Goal: Task Accomplishment & Management: Use online tool/utility

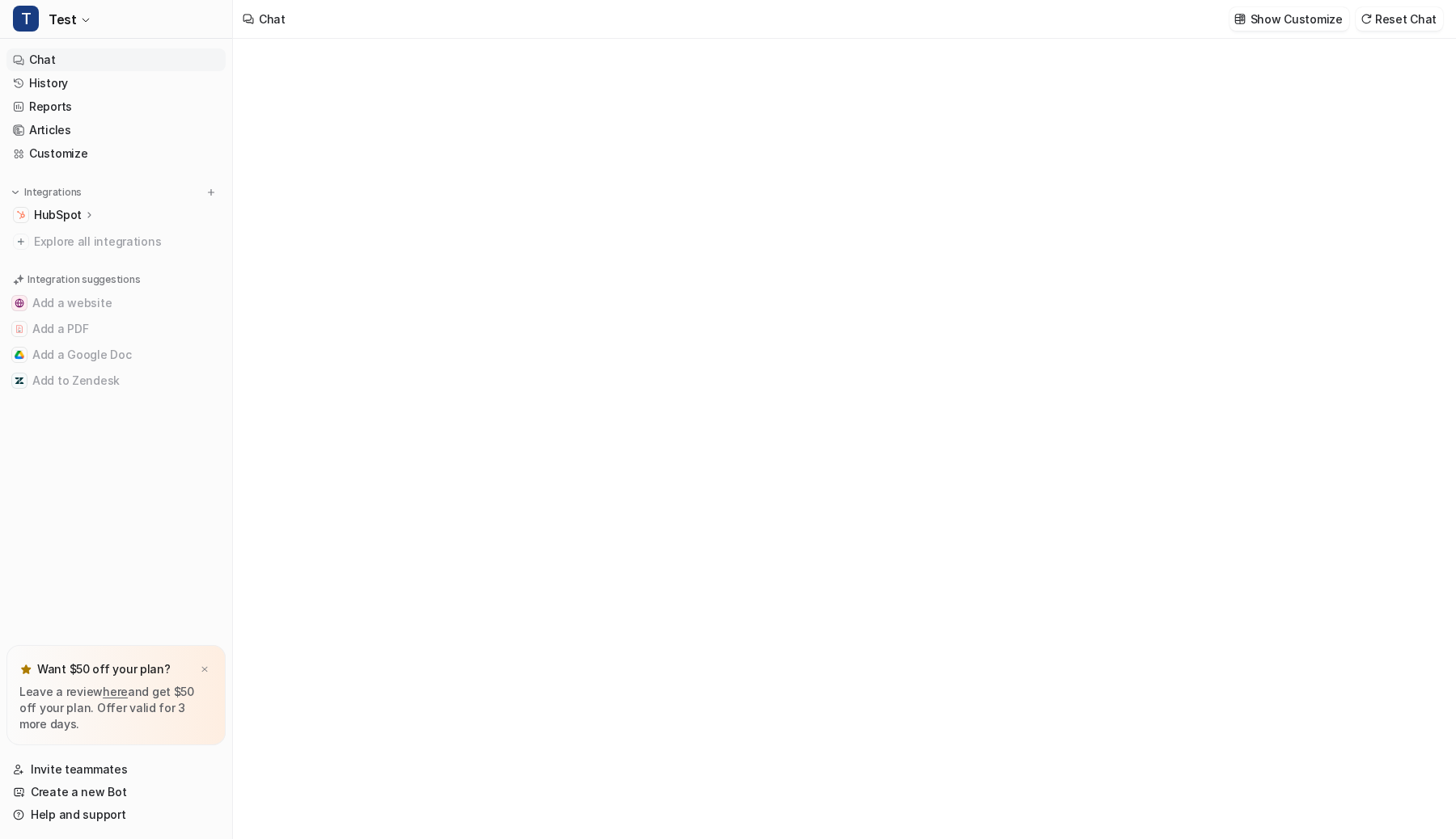
type textarea "**********"
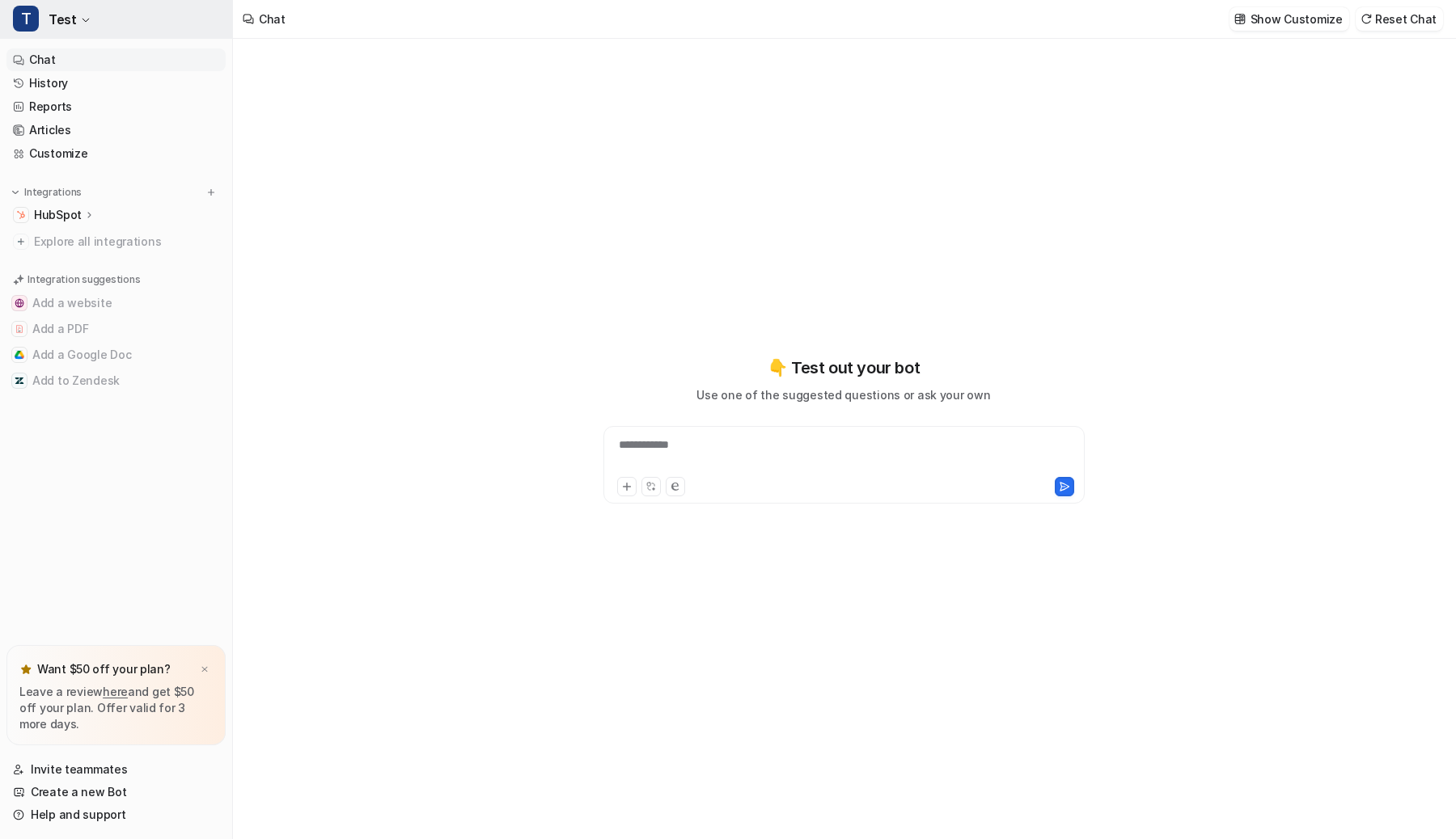
click at [59, 36] on button "T Test" at bounding box center [116, 19] width 232 height 39
click at [64, 84] on div "D Default Bot" at bounding box center [64, 89] width 84 height 17
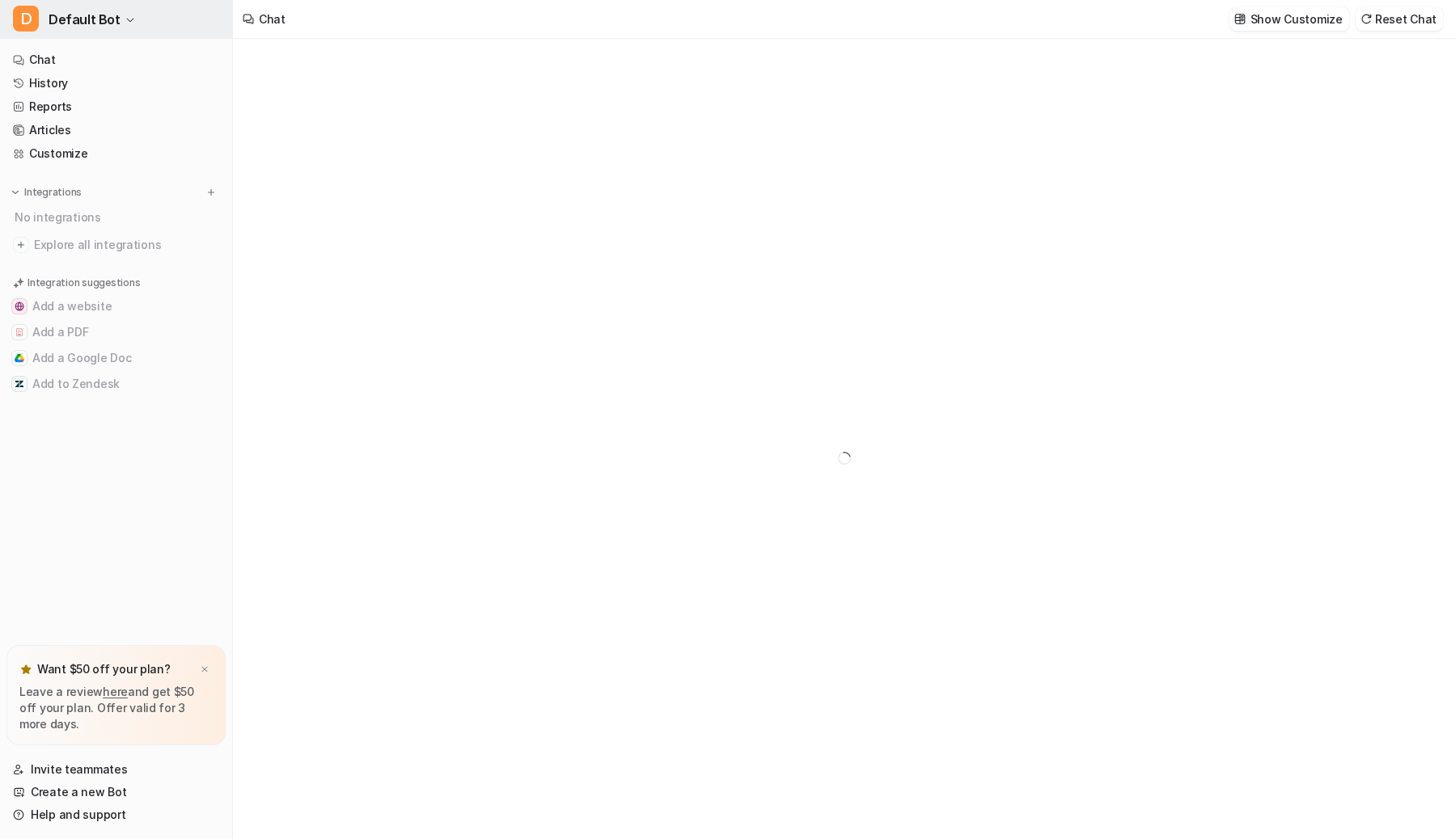
click at [94, 33] on button "D Default Bot" at bounding box center [116, 19] width 232 height 39
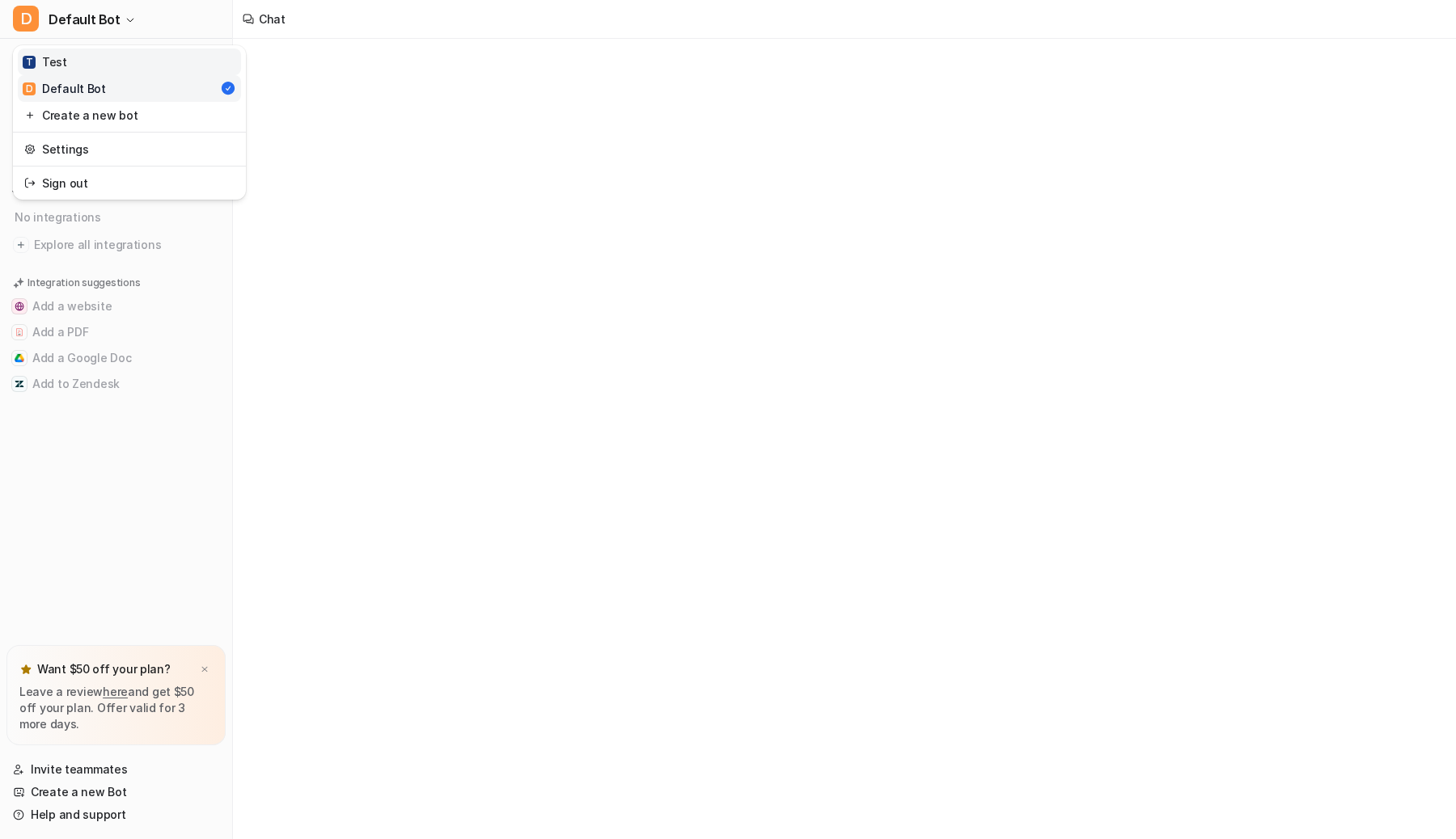
click at [91, 60] on link "T Test" at bounding box center [129, 62] width 223 height 27
click at [65, 207] on p "HubSpot" at bounding box center [57, 214] width 47 height 16
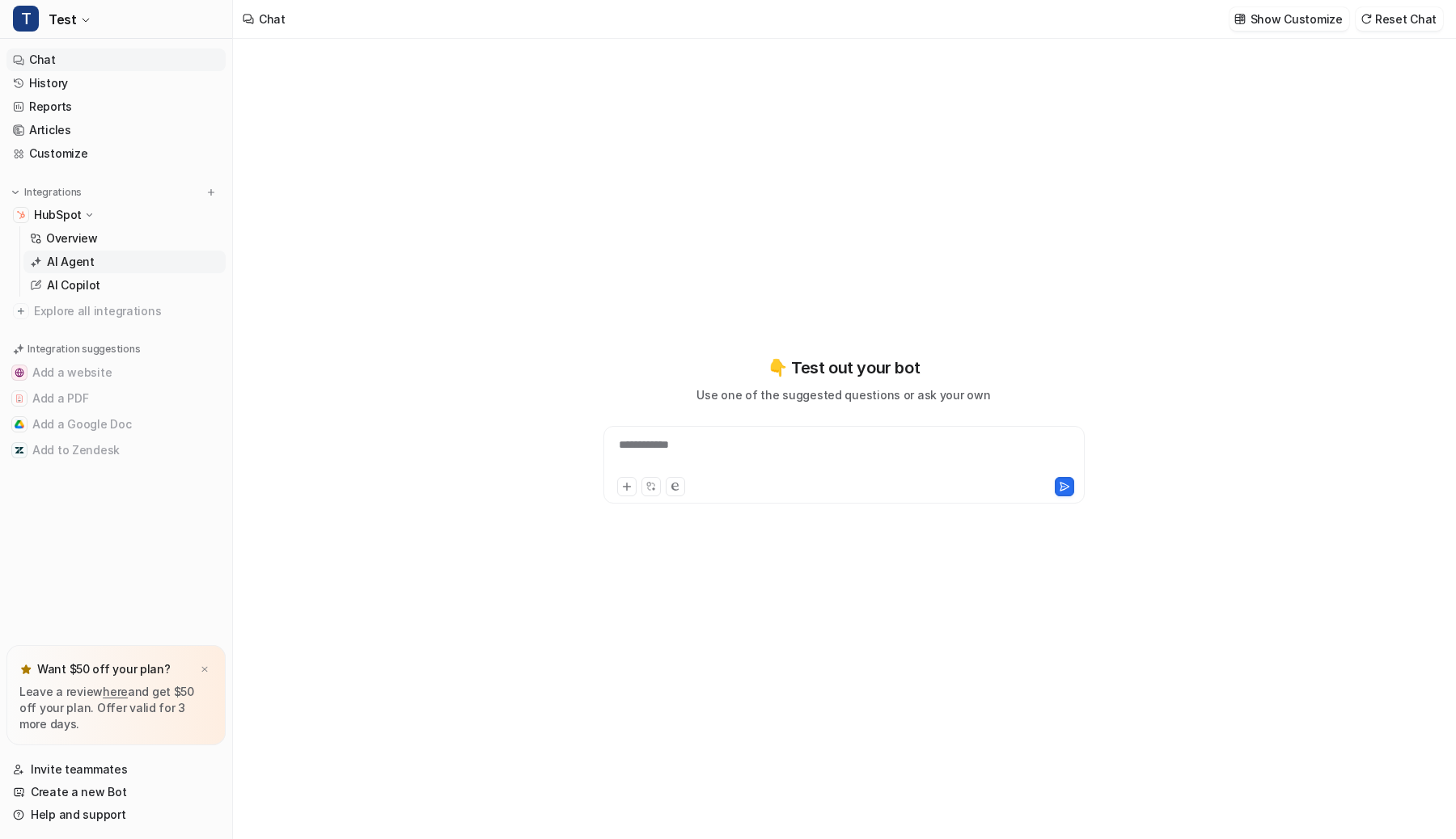
click at [65, 262] on p "AI Agent" at bounding box center [71, 262] width 47 height 16
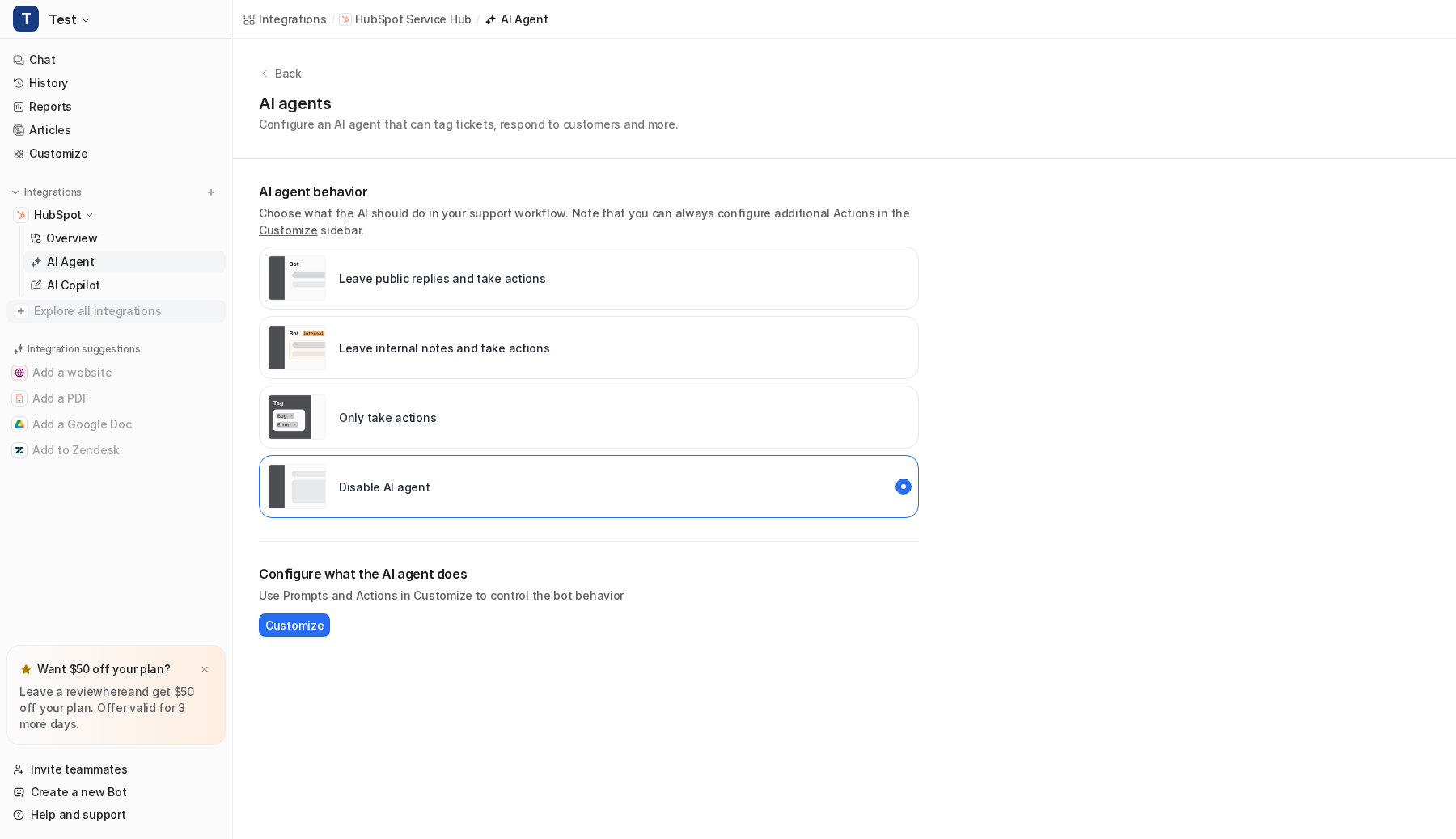
click at [111, 309] on span "Explore all integrations" at bounding box center [126, 311] width 185 height 26
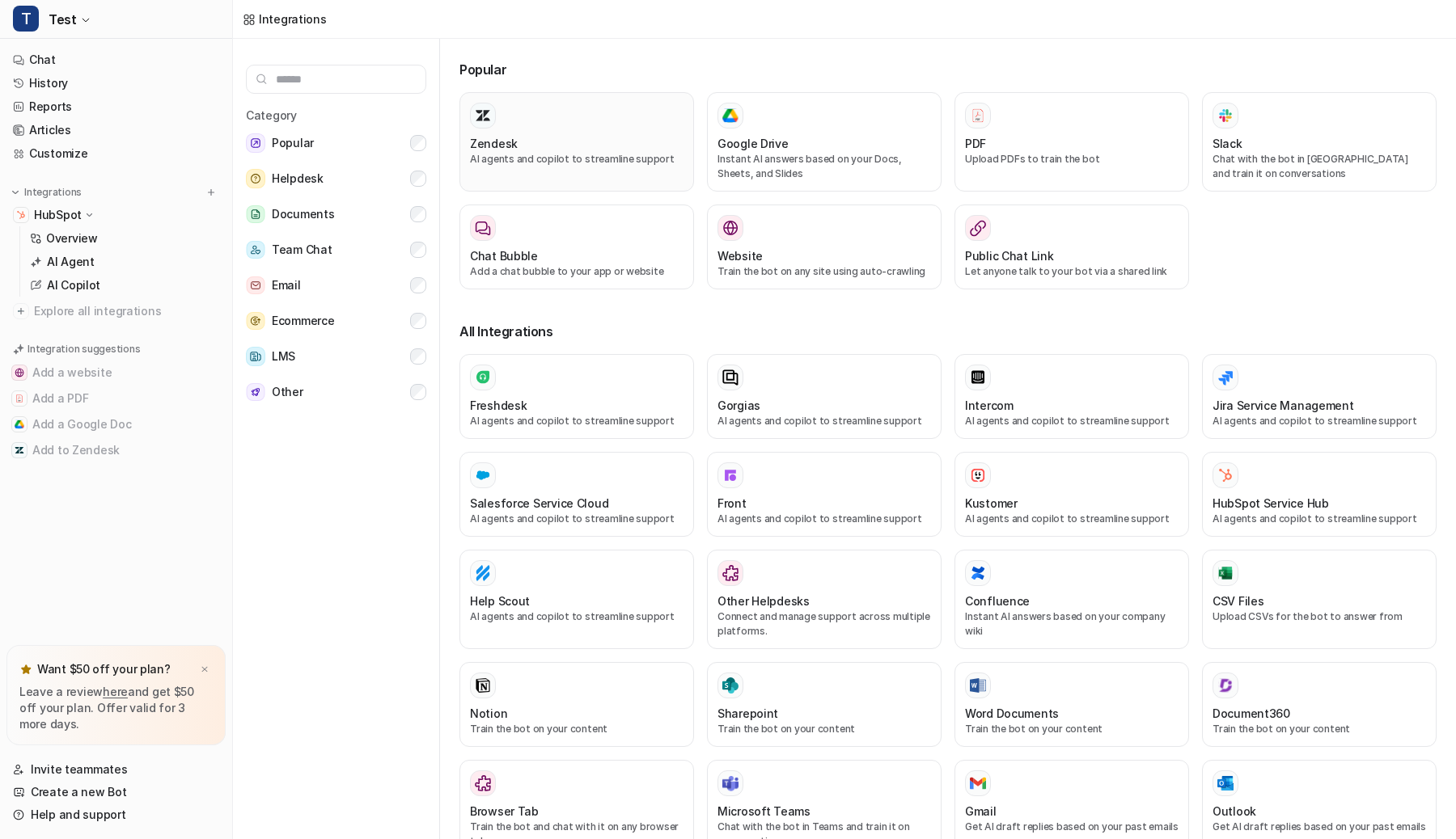
click at [515, 136] on div "Zendesk" at bounding box center [576, 143] width 214 height 17
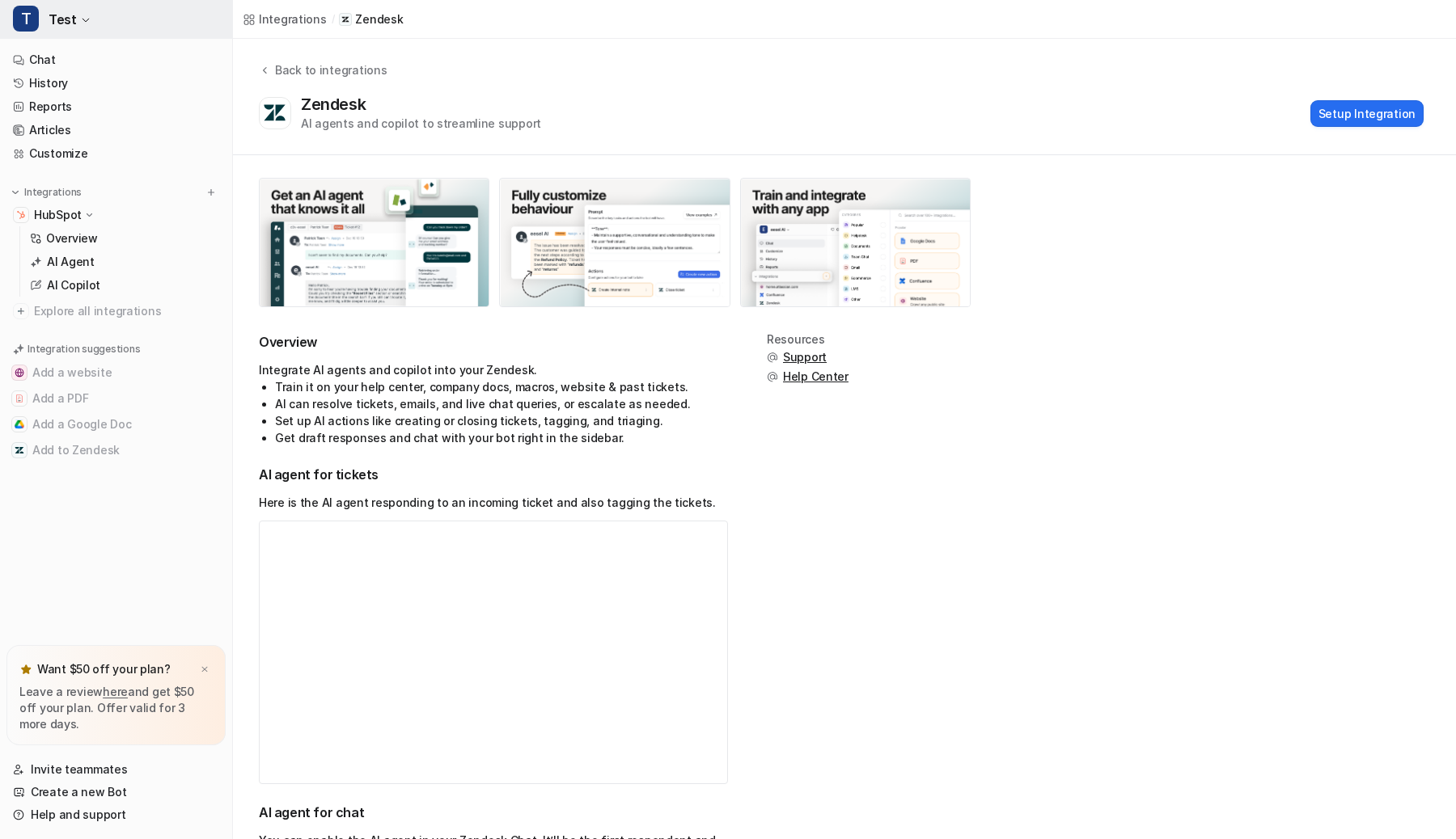
click at [74, 17] on button "T Test" at bounding box center [116, 19] width 232 height 39
click at [76, 261] on div "T Test T Test D Default Bot Create a new bot Settings Sign out Chat History Rep…" at bounding box center [117, 420] width 233 height 839
click at [76, 230] on p "Overview" at bounding box center [72, 238] width 52 height 16
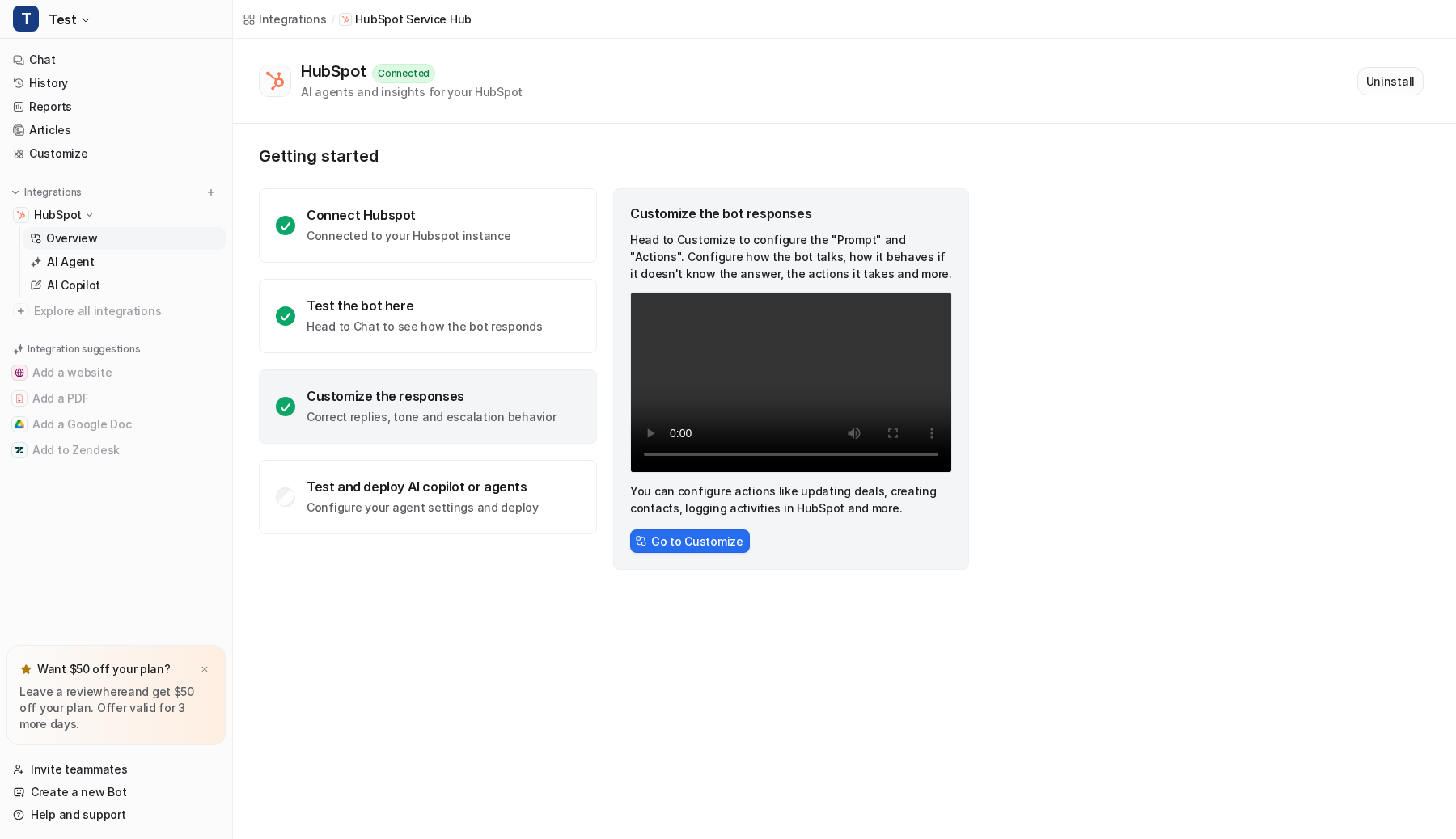
click at [1378, 83] on button "Uninstall" at bounding box center [1390, 81] width 67 height 29
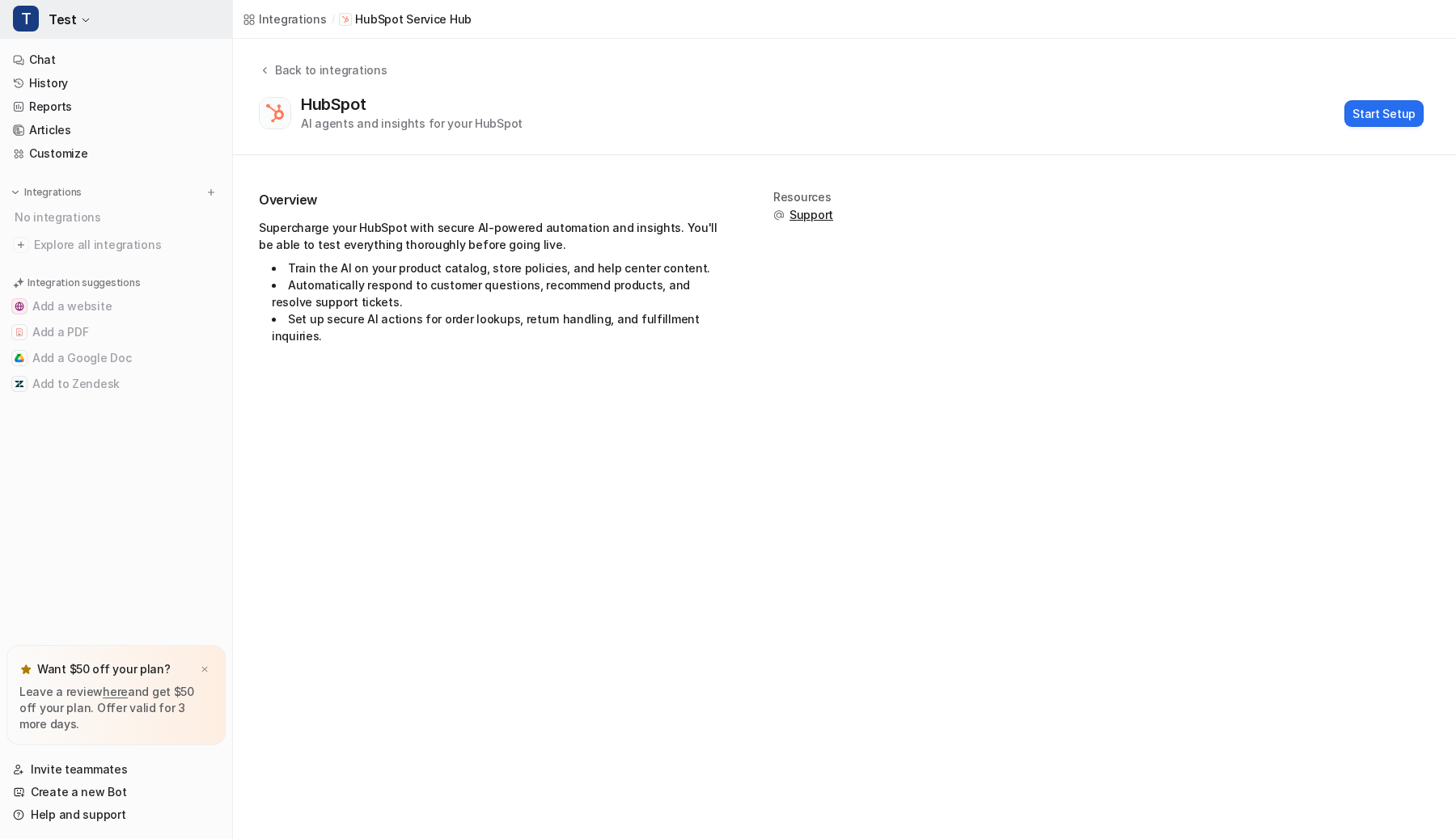
click at [117, 20] on button "T Test" at bounding box center [116, 19] width 232 height 39
click at [89, 187] on link "Sign out" at bounding box center [129, 183] width 223 height 27
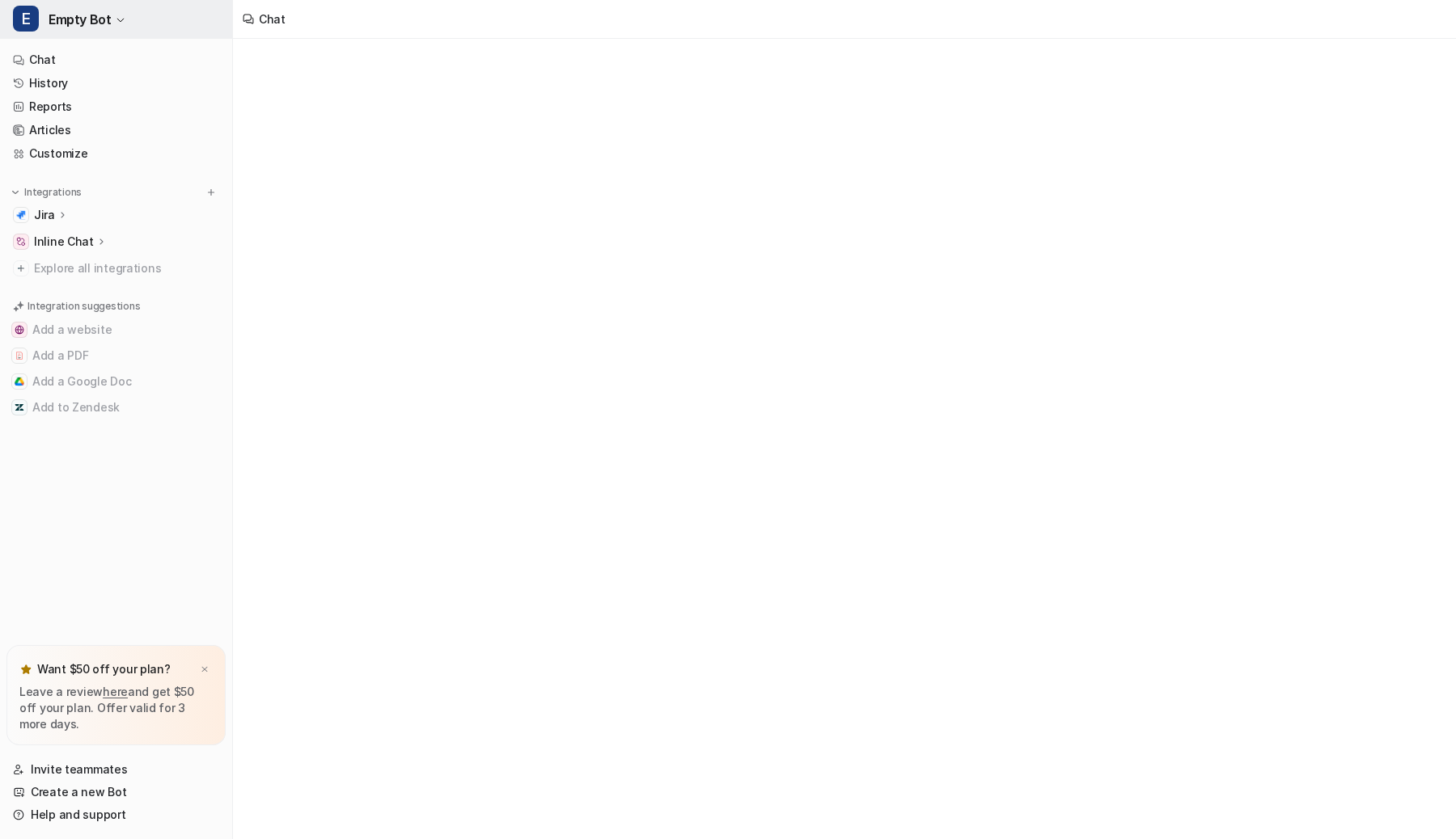
click at [83, 29] on span "Empty Bot" at bounding box center [79, 19] width 62 height 23
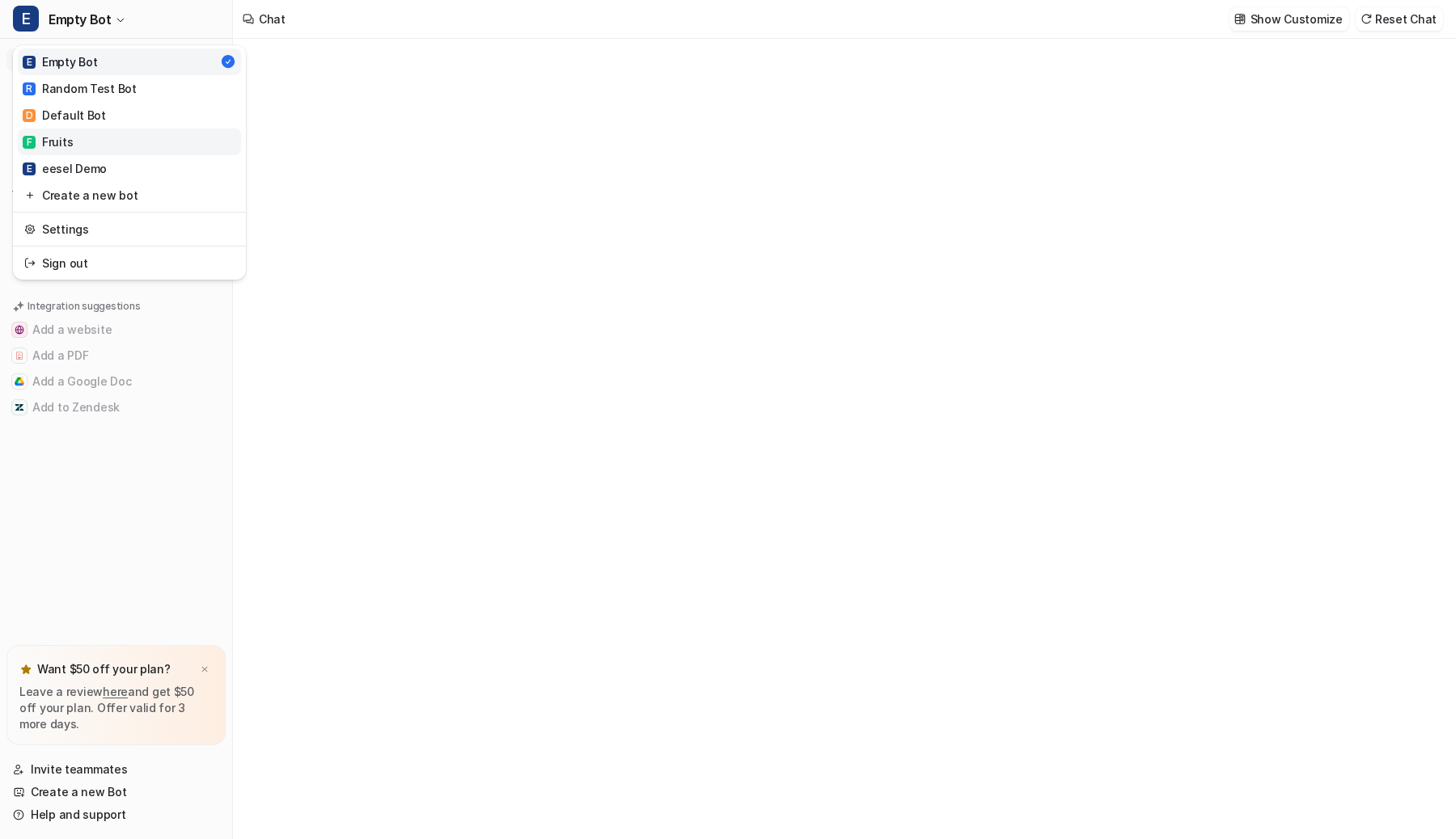
type textarea "**********"
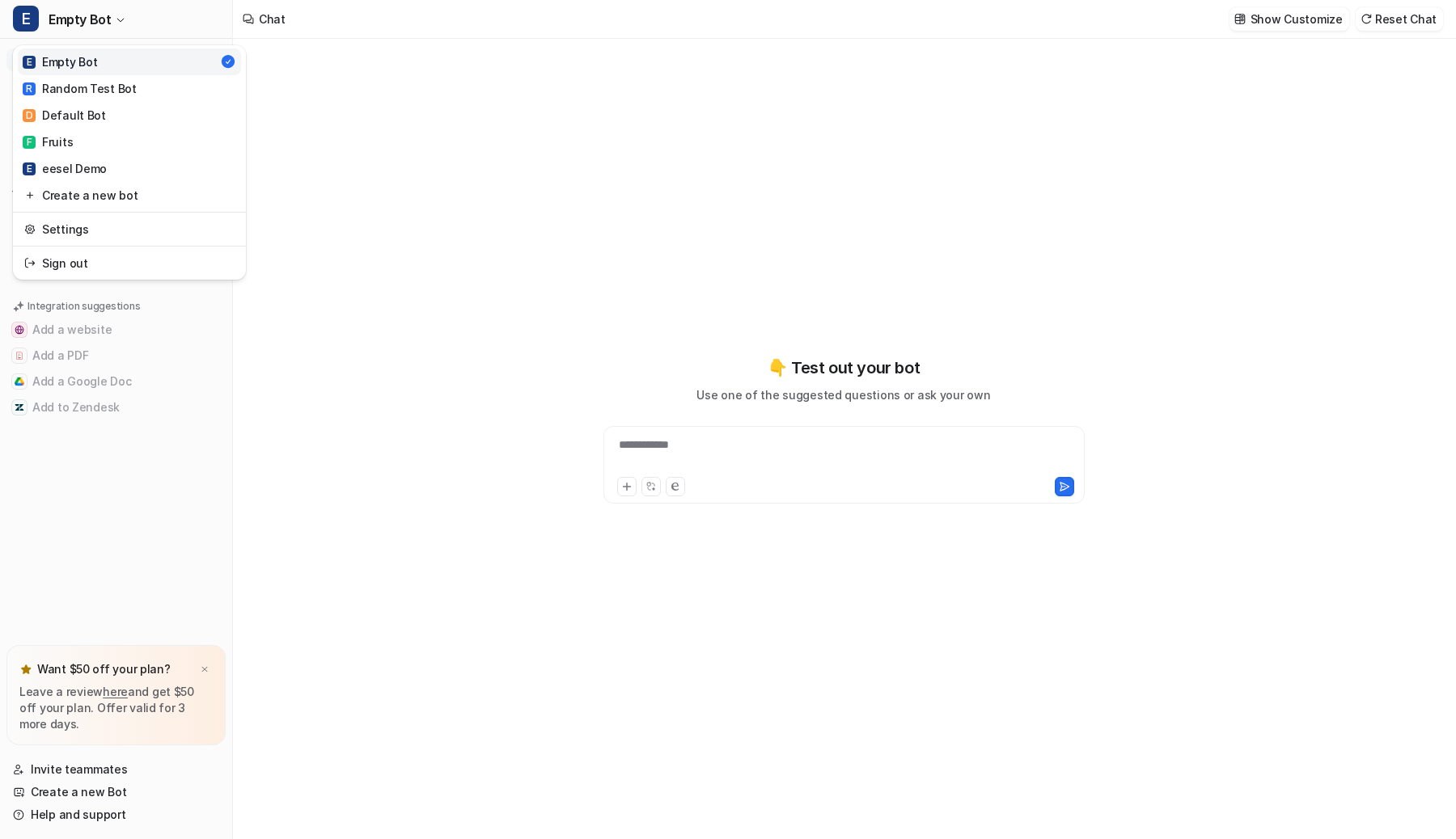
click at [390, 338] on div "**********" at bounding box center [728, 420] width 1456 height 839
